Goal: Task Accomplishment & Management: Complete application form

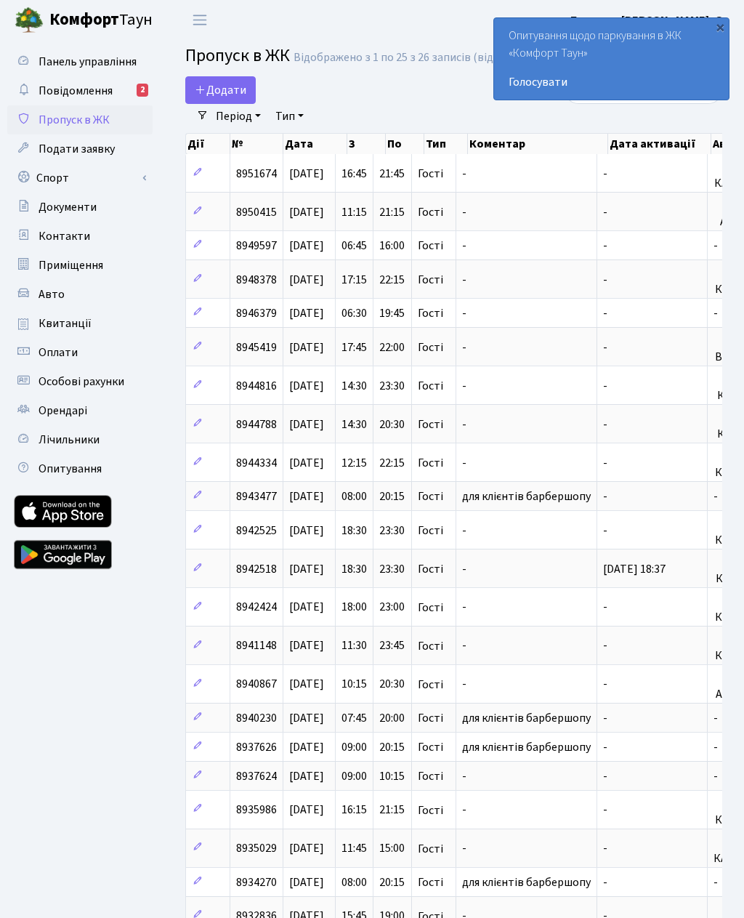
select select "25"
click at [212, 77] on link "Додати" at bounding box center [220, 90] width 70 height 28
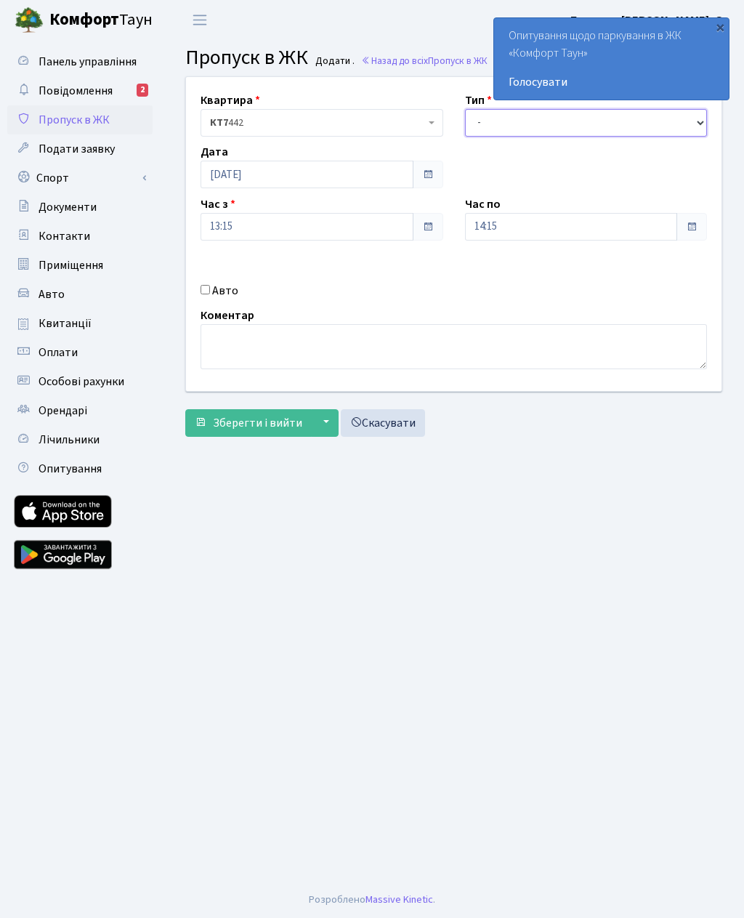
click at [488, 125] on select "- Доставка Таксі Гості Сервіс" at bounding box center [586, 123] width 243 height 28
select select "3"
click at [483, 217] on input "14:15" at bounding box center [571, 227] width 213 height 28
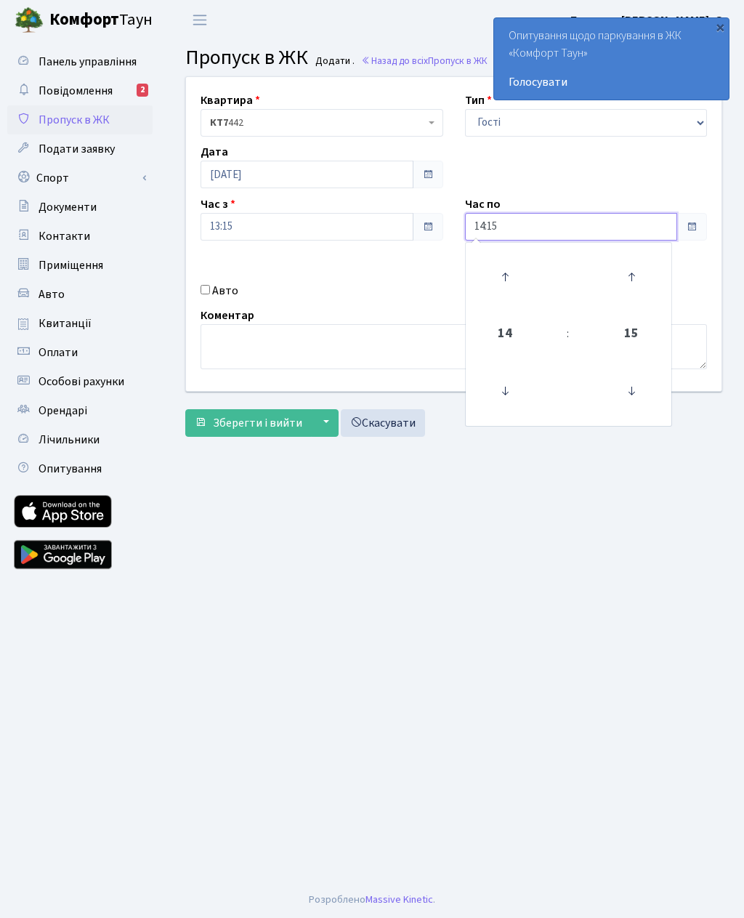
click at [501, 268] on icon at bounding box center [504, 276] width 39 height 39
click at [509, 272] on icon at bounding box center [504, 276] width 39 height 39
click at [509, 267] on icon at bounding box center [504, 276] width 39 height 39
click at [511, 271] on icon at bounding box center [504, 276] width 39 height 39
click at [511, 272] on icon at bounding box center [504, 276] width 39 height 39
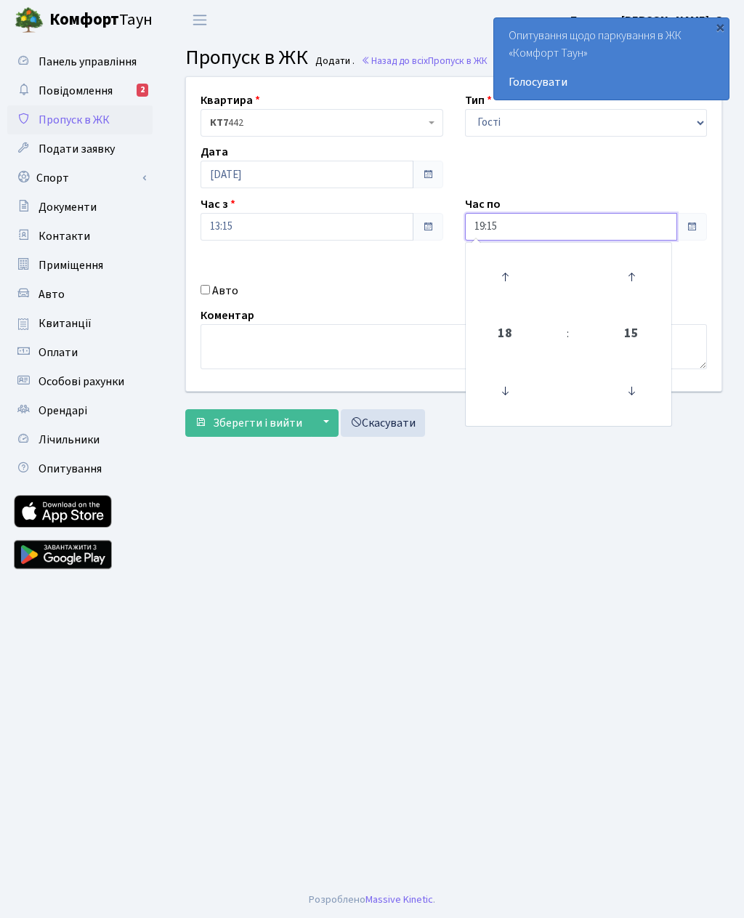
click at [509, 271] on icon at bounding box center [504, 276] width 39 height 39
click at [511, 271] on icon at bounding box center [504, 276] width 39 height 39
type input "21:15"
click at [437, 551] on main "Admin Пропуск в ЖК Додати Пропуск в ЖК Додати . Назад до всіх Пропуск в ЖК Квар…" at bounding box center [453, 460] width 581 height 841
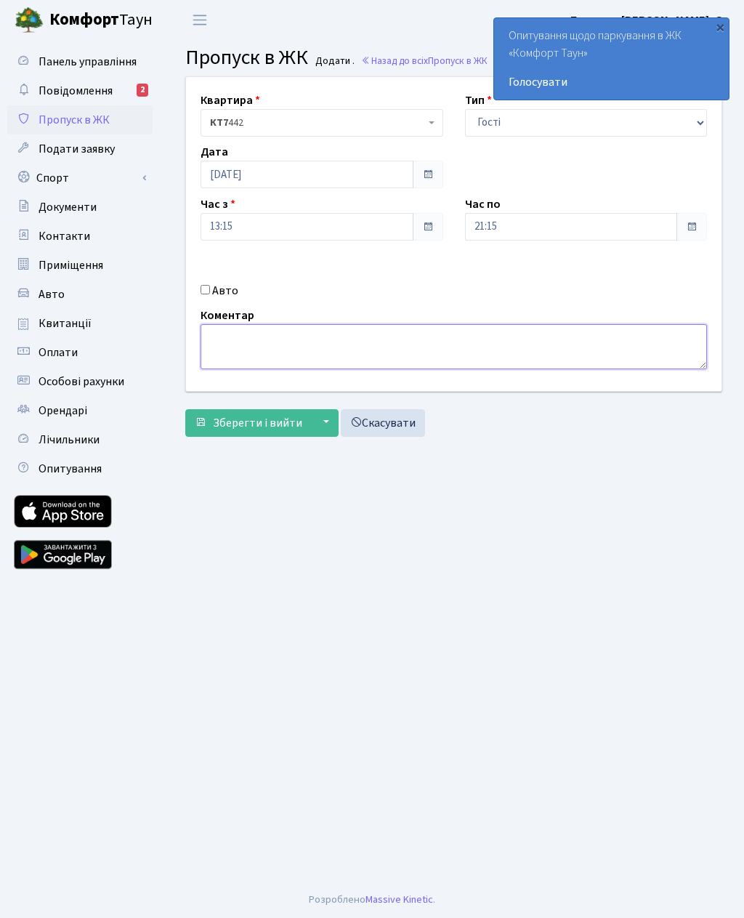
click at [222, 328] on textarea at bounding box center [454, 346] width 506 height 45
type textarea "442 гости"
click at [314, 604] on main "Admin Пропуск в ЖК Додати Пропуск в ЖК Додати . Назад до всіх Пропуск в ЖК Квар…" at bounding box center [453, 460] width 581 height 841
click at [211, 419] on button "Зберегти і вийти" at bounding box center [248, 423] width 126 height 28
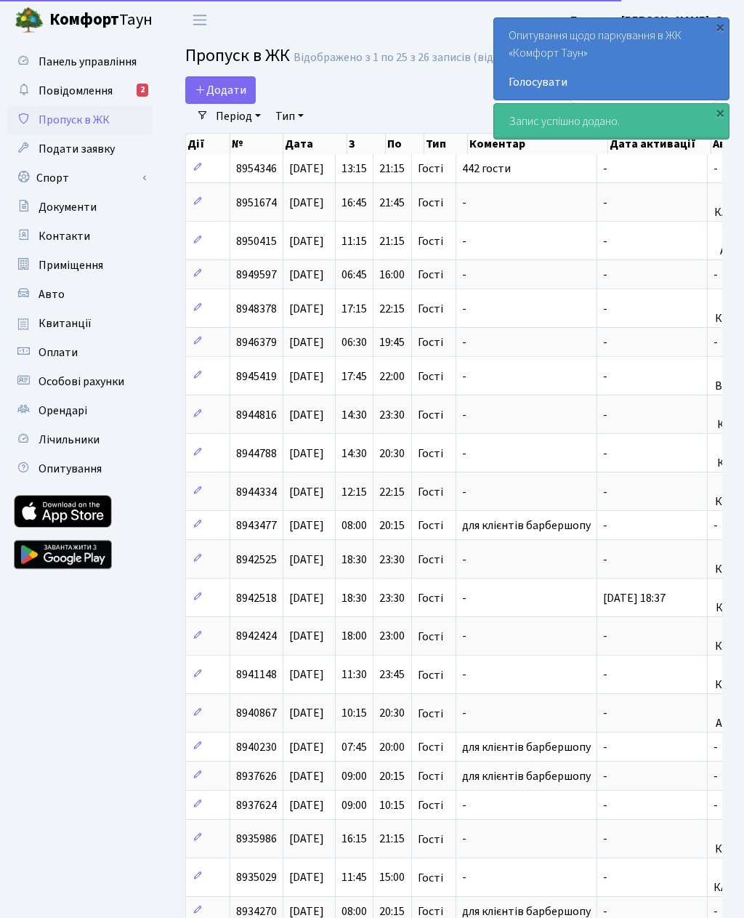
select select "25"
